Goal: Task Accomplishment & Management: Manage account settings

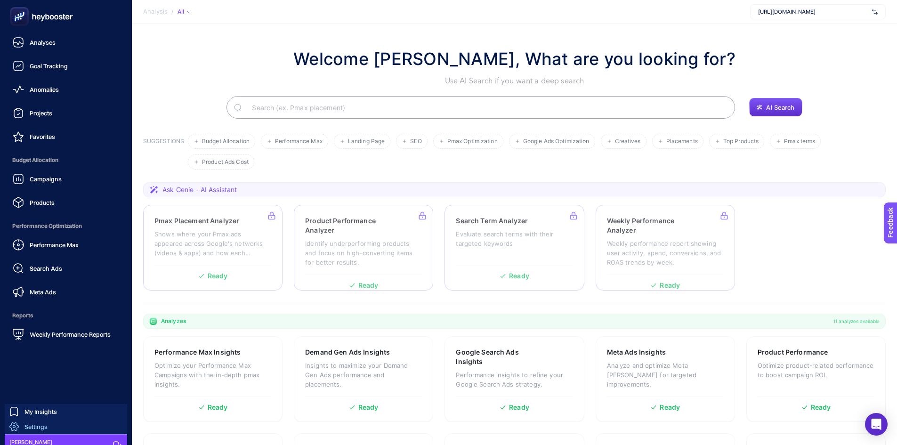
click at [29, 422] on div "Settings" at bounding box center [28, 426] width 38 height 9
click at [27, 424] on span "Settings" at bounding box center [35, 427] width 23 height 8
click at [27, 423] on span "Settings" at bounding box center [35, 427] width 23 height 8
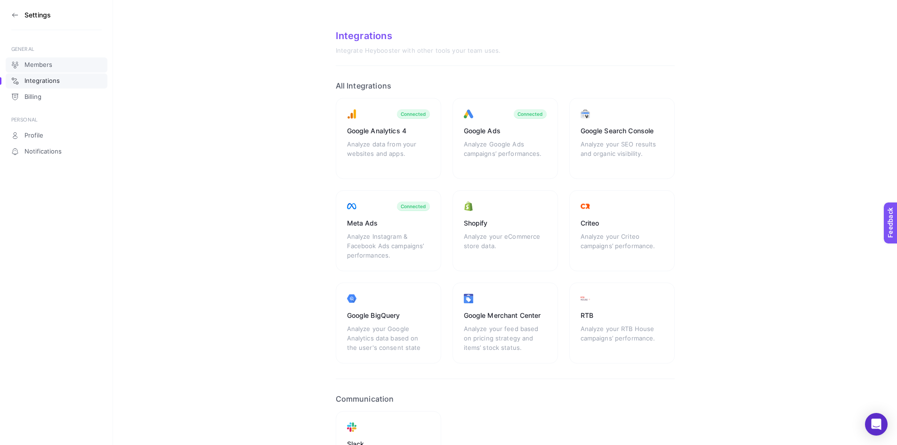
click at [47, 64] on span "Members" at bounding box center [38, 65] width 28 height 8
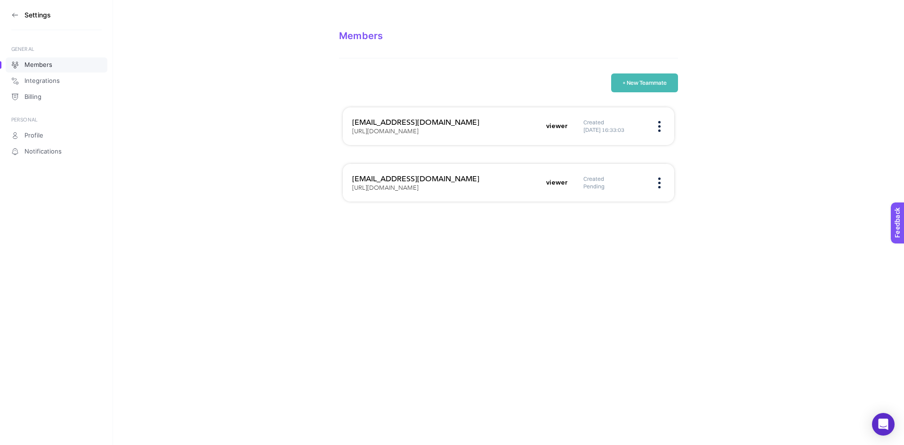
click at [654, 86] on button "+ New Teammate" at bounding box center [644, 82] width 67 height 19
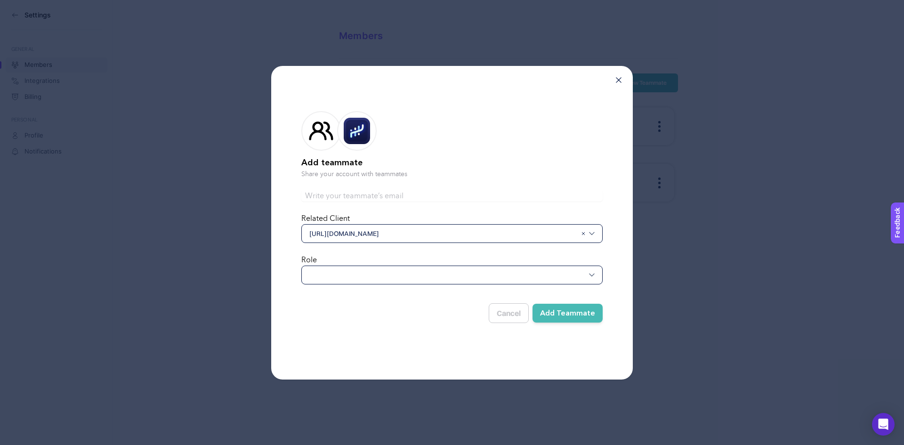
click at [372, 280] on div at bounding box center [451, 275] width 301 height 19
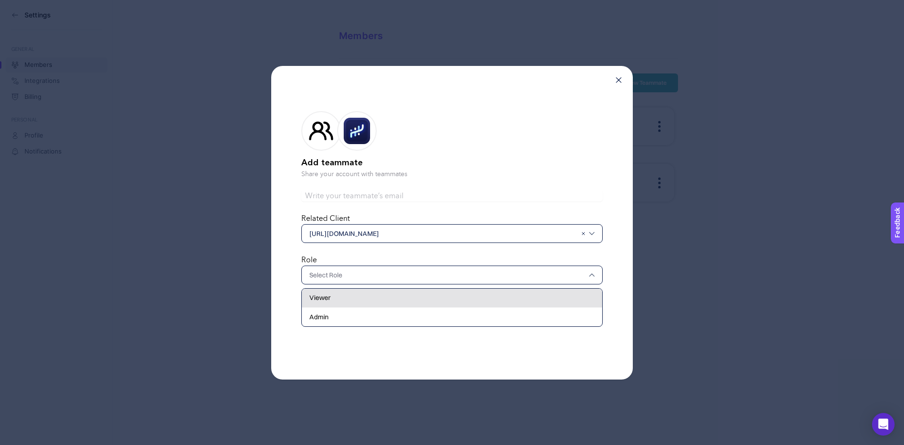
click at [360, 297] on div "Viewer" at bounding box center [452, 298] width 300 height 19
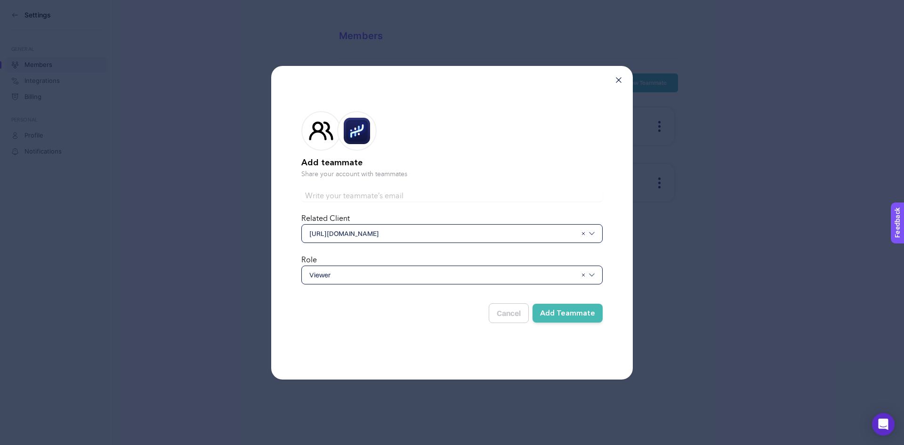
click at [437, 196] on input "text" at bounding box center [451, 195] width 301 height 11
paste input "[EMAIL_ADDRESS][DOMAIN_NAME]"
type input "[EMAIL_ADDRESS][DOMAIN_NAME]"
click at [566, 308] on button "Add Teammate" at bounding box center [568, 313] width 70 height 19
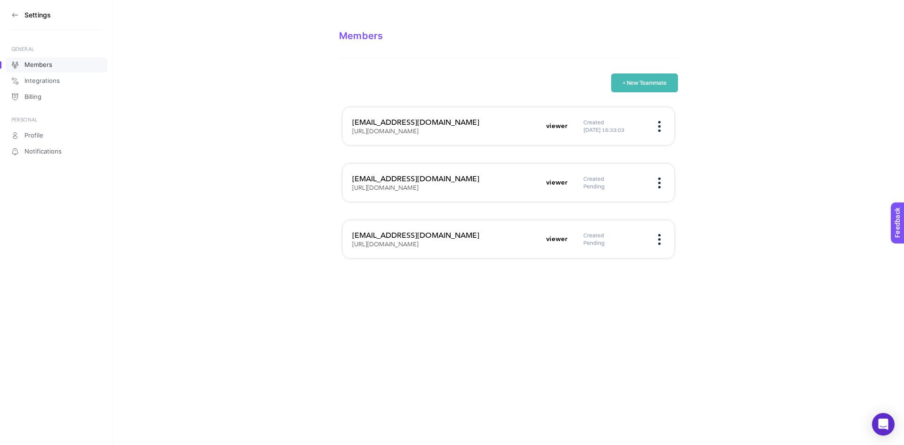
click at [639, 86] on button "+ New Teammate" at bounding box center [644, 82] width 67 height 19
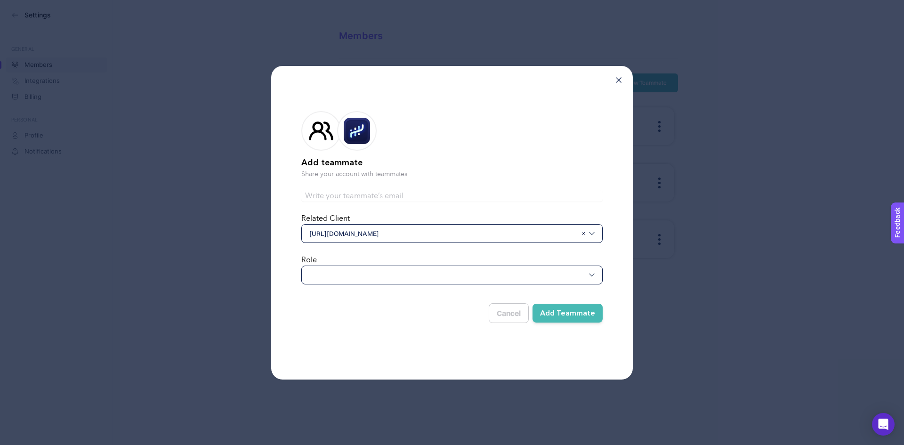
click at [373, 200] on input "text" at bounding box center [451, 195] width 301 height 11
paste input "[EMAIL_ADDRESS][DOMAIN_NAME]"
drag, startPoint x: 325, startPoint y: 195, endPoint x: 268, endPoint y: 196, distance: 57.0
click at [269, 199] on div "Add teammate Share your account with teammates [PERSON_NAME][EMAIL_ADDRESS][DOM…" at bounding box center [452, 222] width 904 height 445
type input "[EMAIL_ADDRESS][DOMAIN_NAME]"
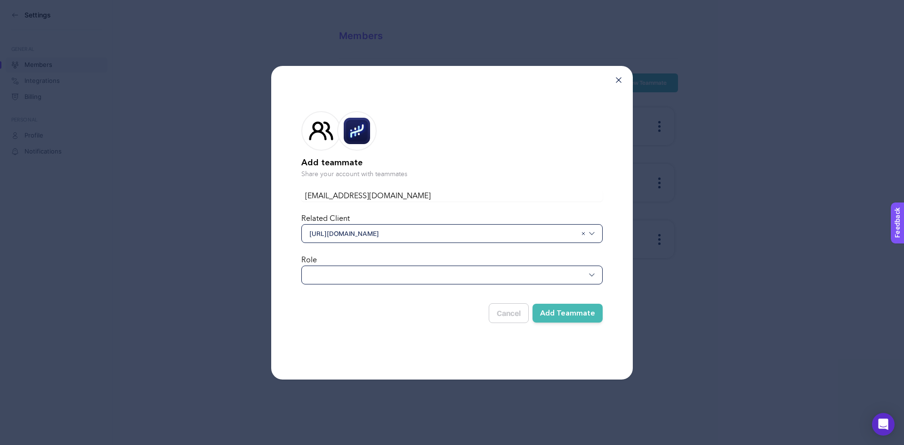
click at [369, 279] on div at bounding box center [451, 275] width 301 height 19
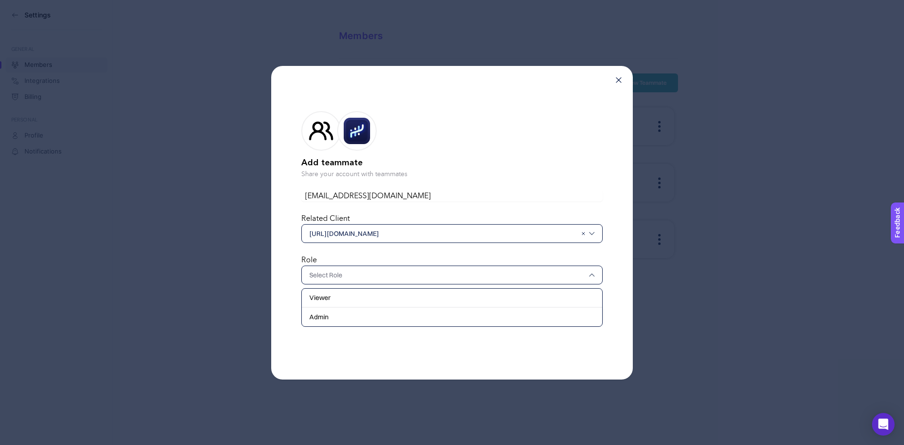
click at [351, 302] on div "Viewer" at bounding box center [452, 298] width 300 height 19
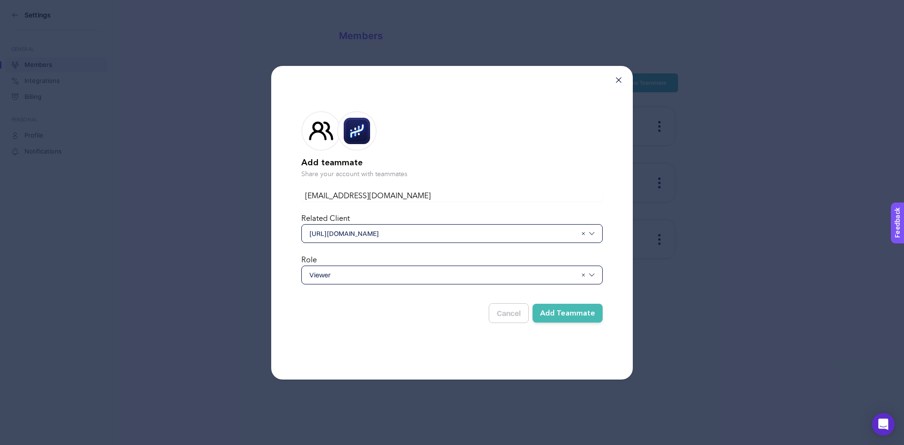
click at [561, 312] on button "Add Teammate" at bounding box center [568, 313] width 70 height 19
